Goal: Book appointment/travel/reservation

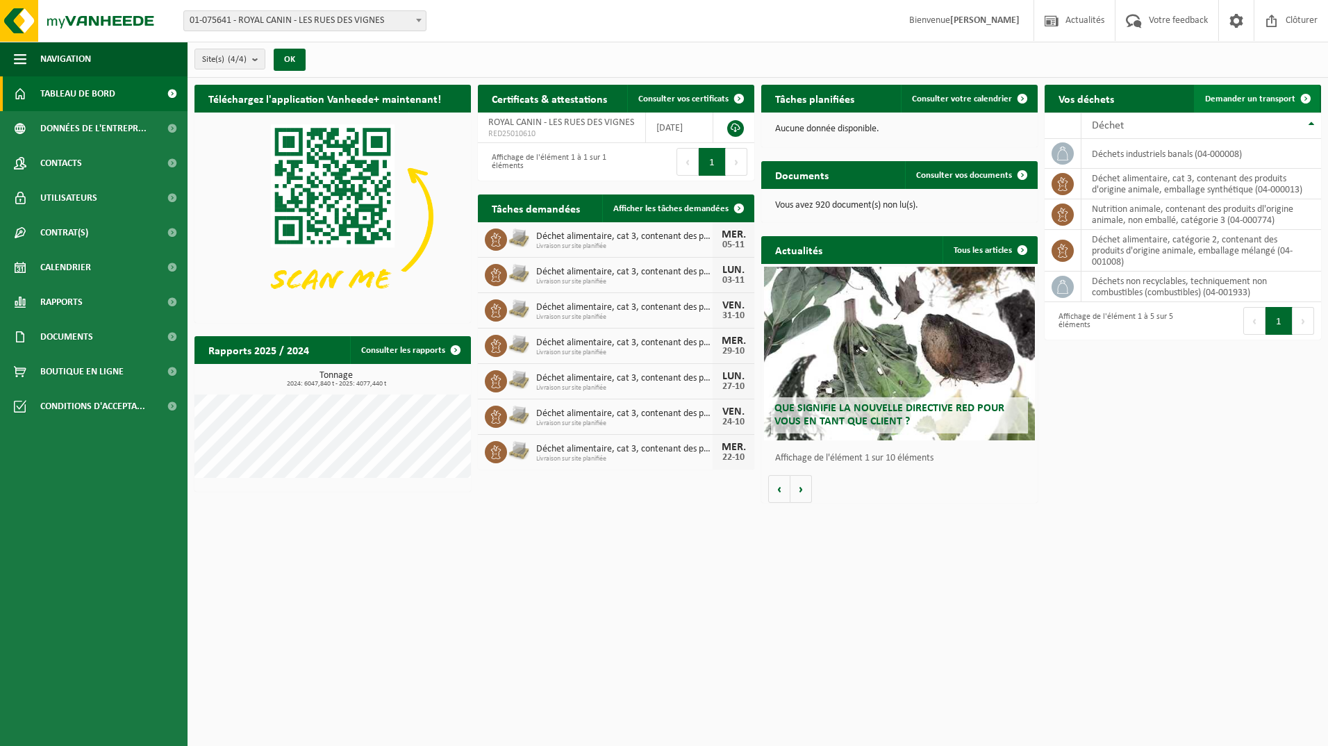
click at [1260, 94] on span "Demander un transport" at bounding box center [1250, 98] width 90 height 9
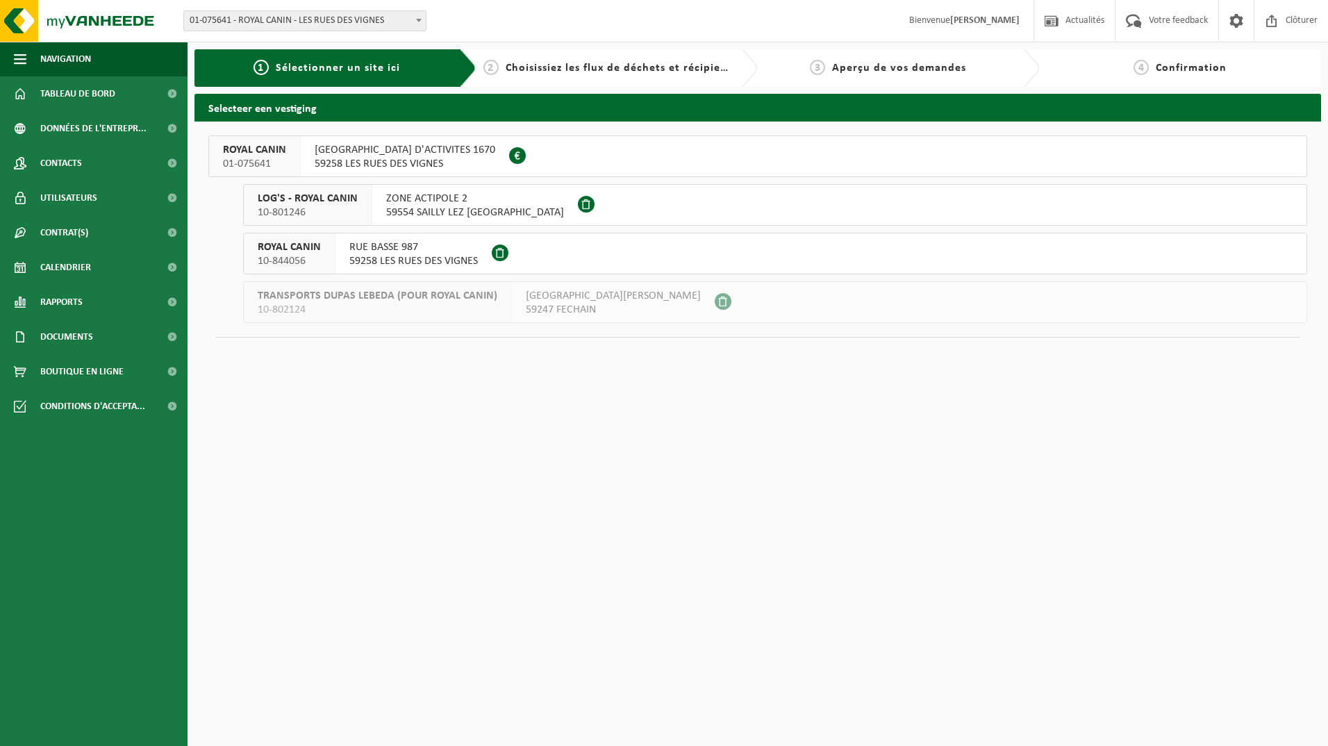
click at [374, 151] on span "RUE HAUTE ZONE D'ACTIVITES 1670" at bounding box center [405, 150] width 181 height 14
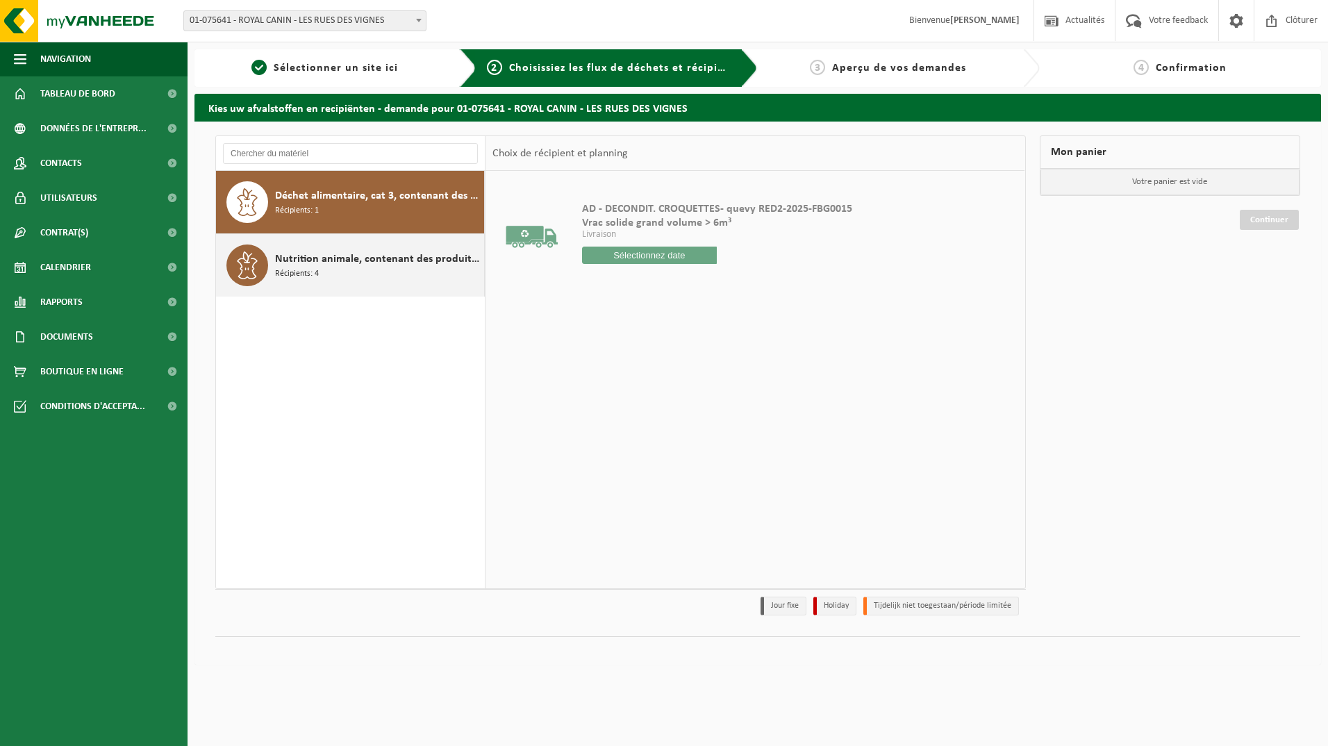
click at [317, 263] on span "Nutrition animale, contenant des produits dl'origine animale, non emballé, caté…" at bounding box center [378, 259] width 206 height 17
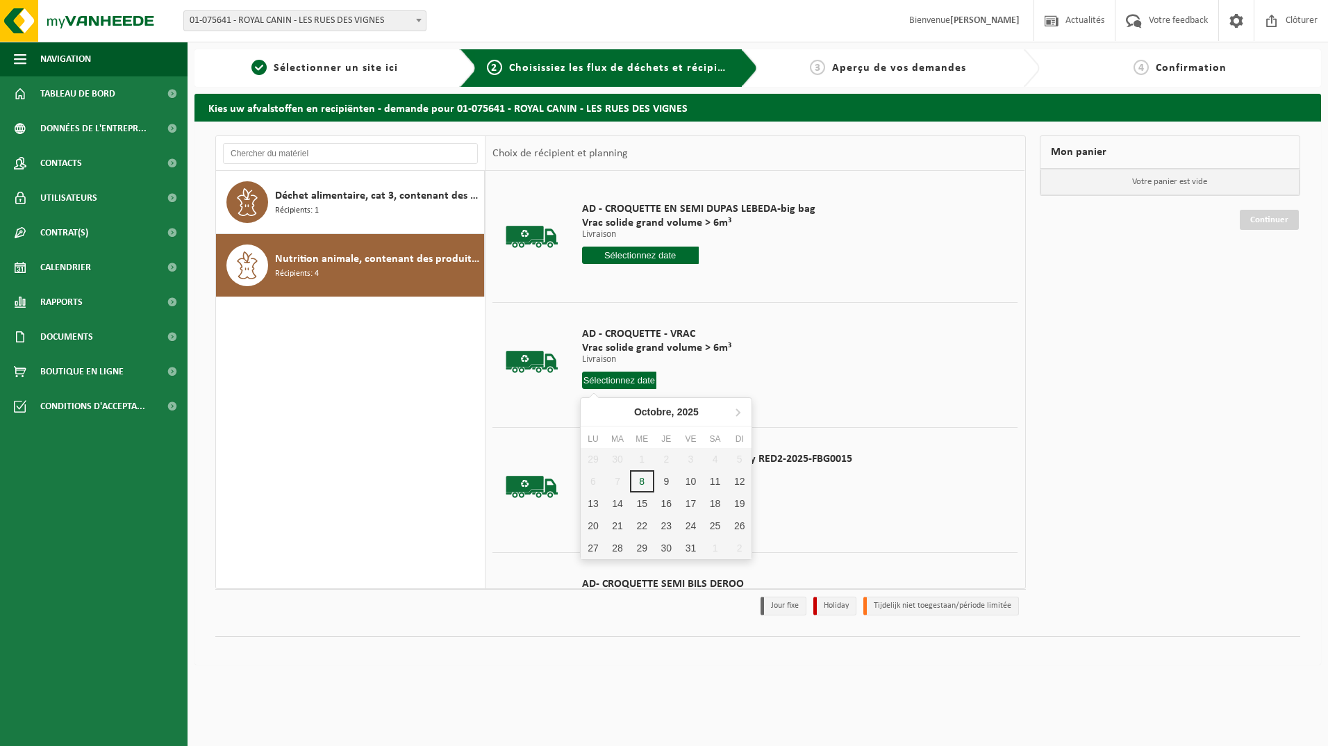
click at [605, 376] on input "text" at bounding box center [619, 380] width 75 height 17
click at [689, 479] on div "10" at bounding box center [691, 481] width 24 height 22
type input "à partir de 2025-10-10"
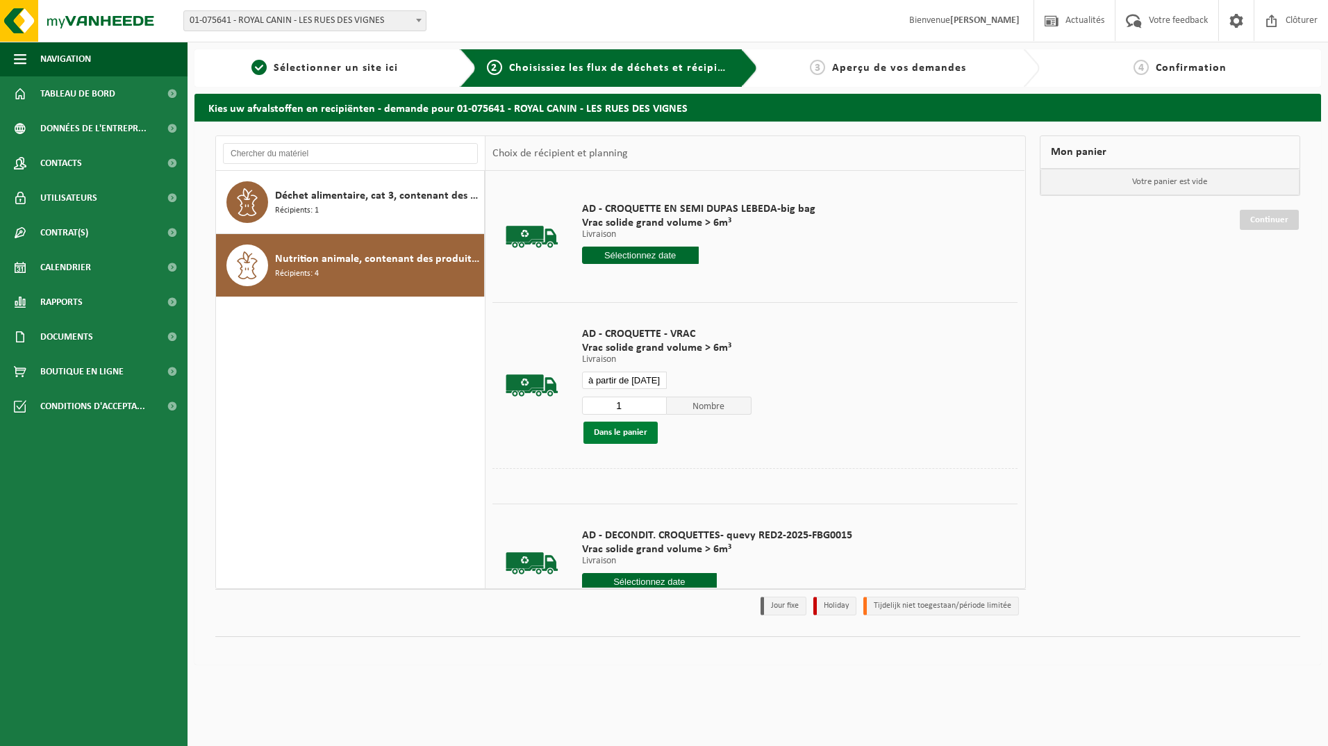
click at [604, 429] on button "Dans le panier" at bounding box center [621, 433] width 74 height 22
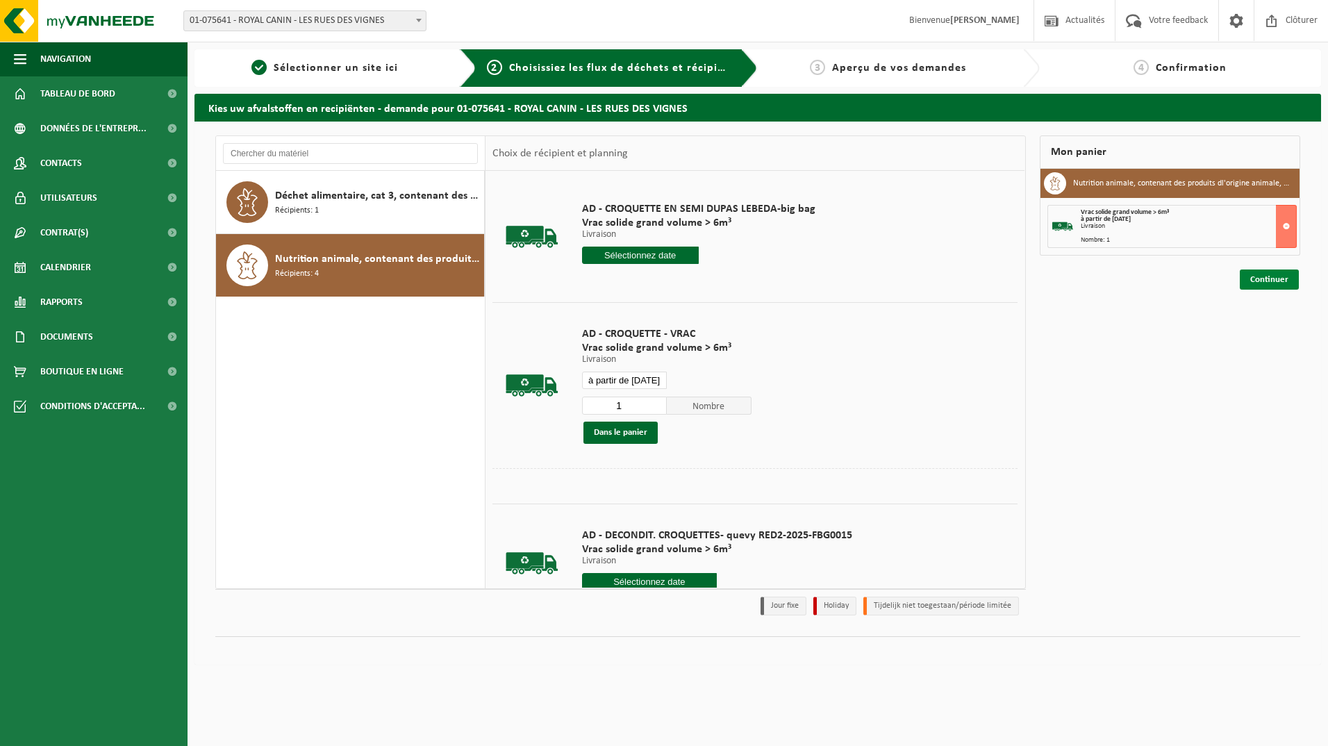
click at [1264, 278] on link "Continuer" at bounding box center [1269, 280] width 59 height 20
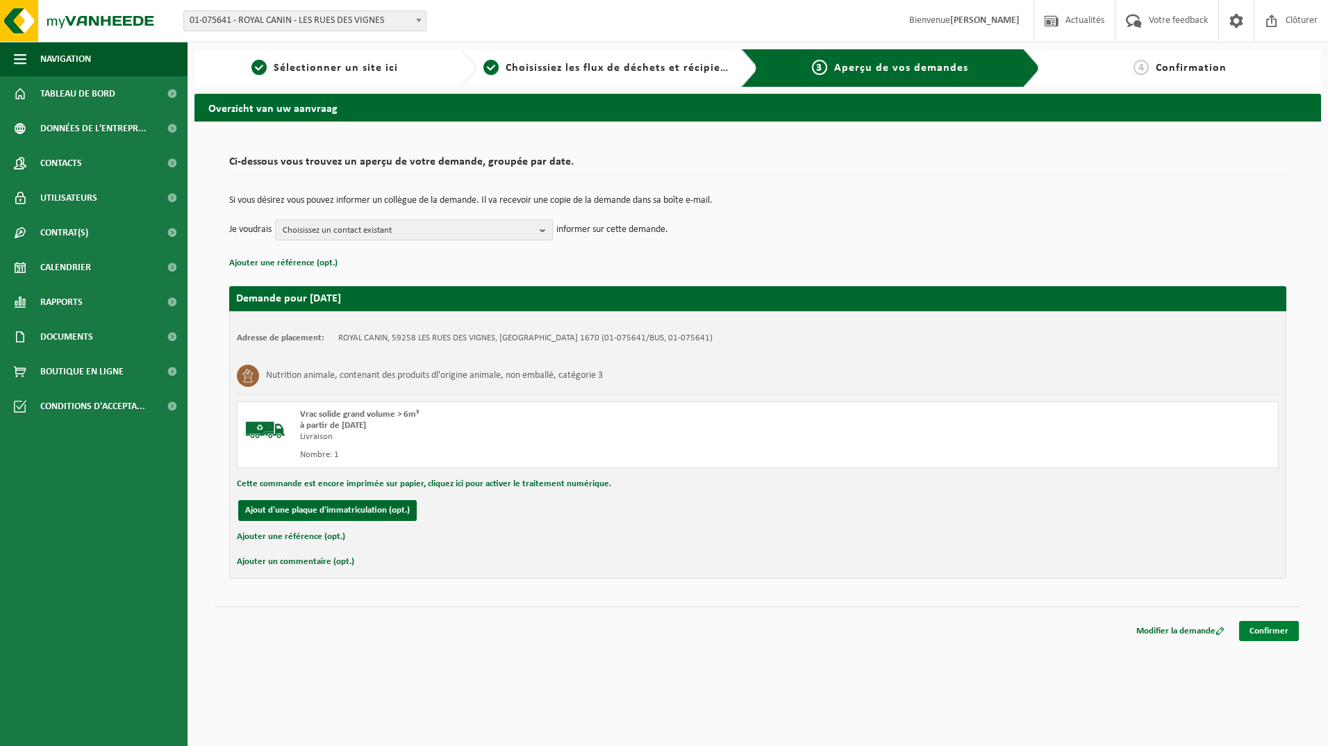
click at [1268, 628] on link "Confirmer" at bounding box center [1269, 631] width 60 height 20
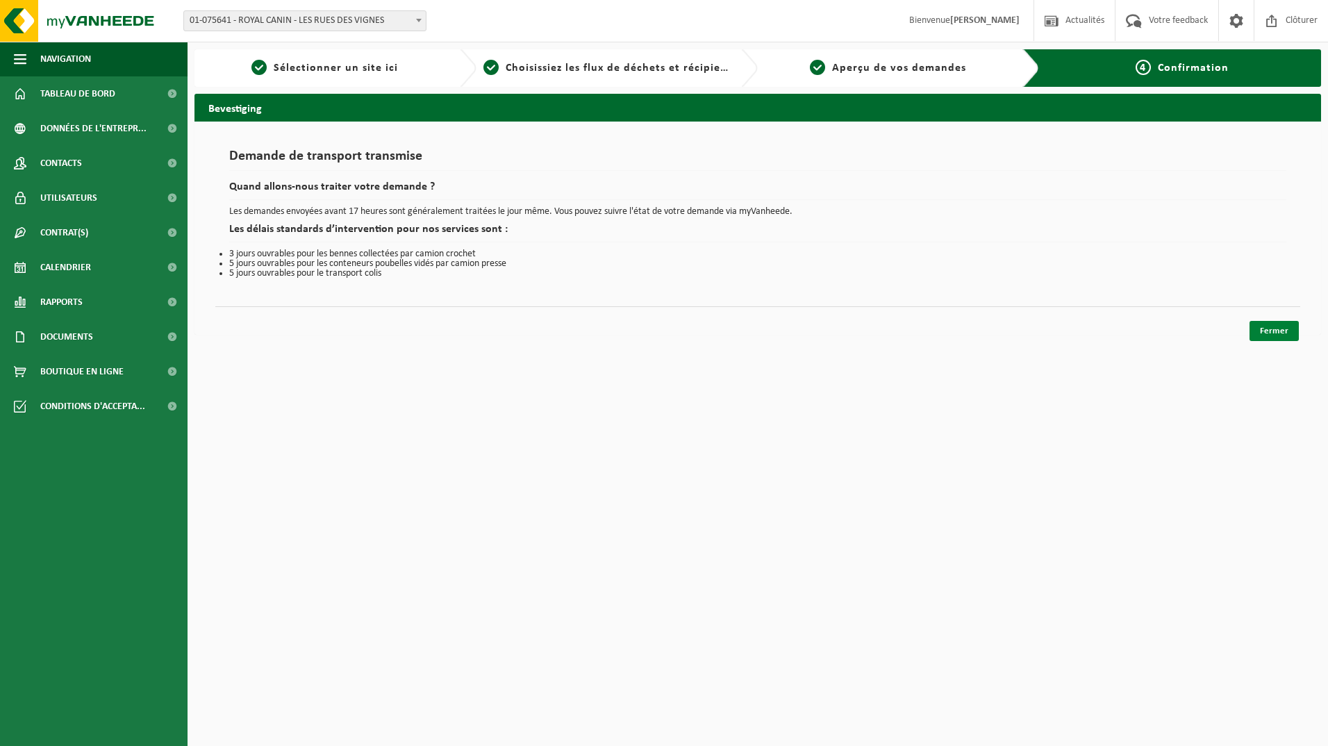
click at [1277, 327] on link "Fermer" at bounding box center [1274, 331] width 49 height 20
